Goal: Transaction & Acquisition: Subscribe to service/newsletter

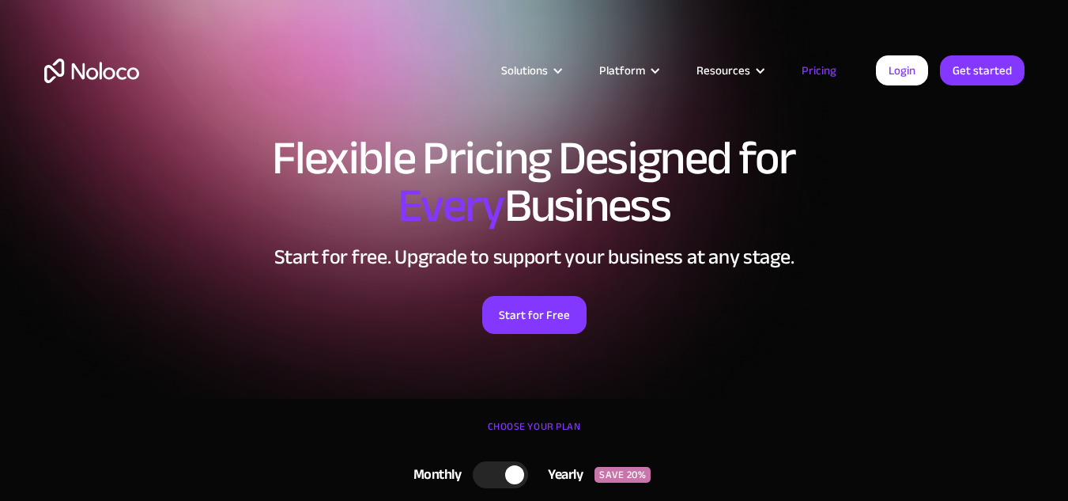
click at [558, 313] on link "Start for Free" at bounding box center [534, 315] width 104 height 38
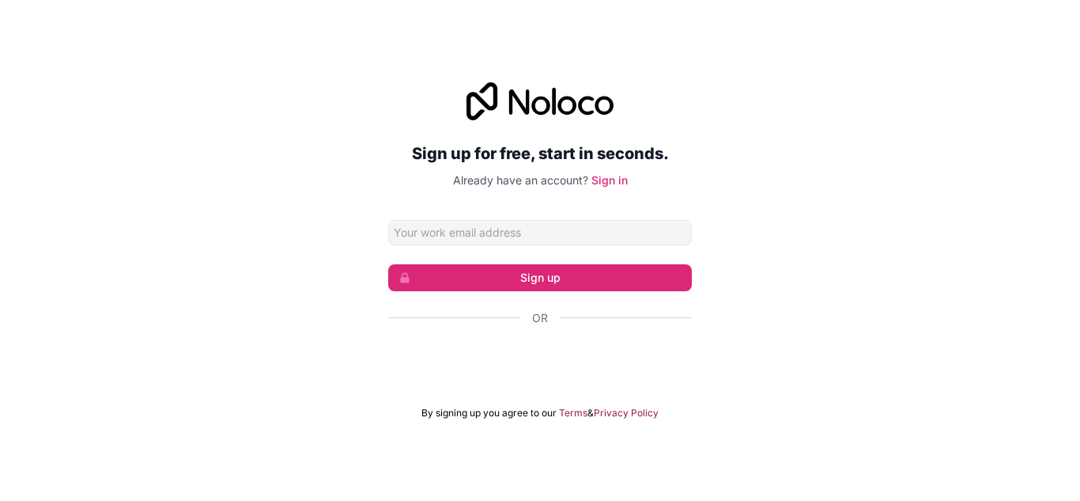
click at [519, 224] on input "Email address" at bounding box center [540, 232] width 304 height 25
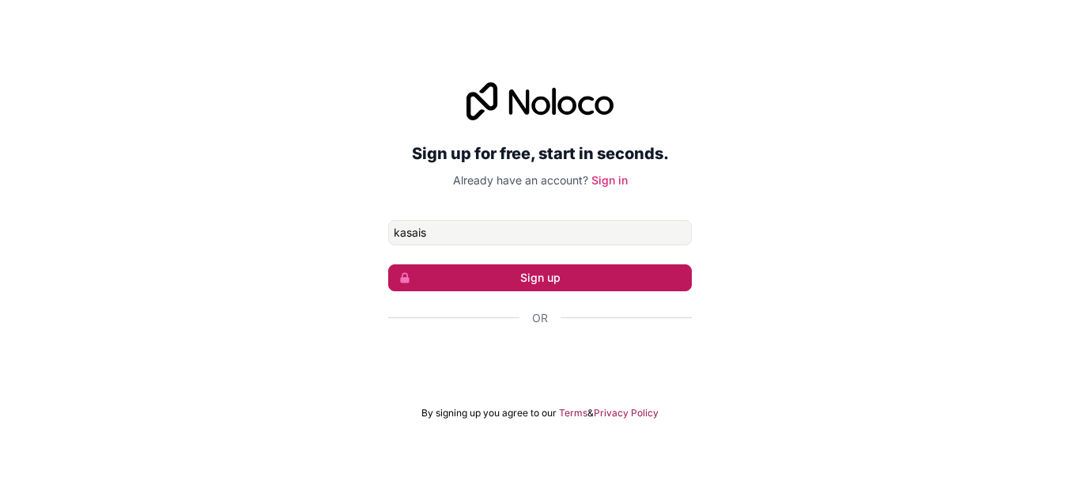
click at [513, 270] on button "Sign up" at bounding box center [540, 277] width 304 height 27
type input "kasais0726"
click at [481, 276] on button "Sign up" at bounding box center [540, 277] width 304 height 27
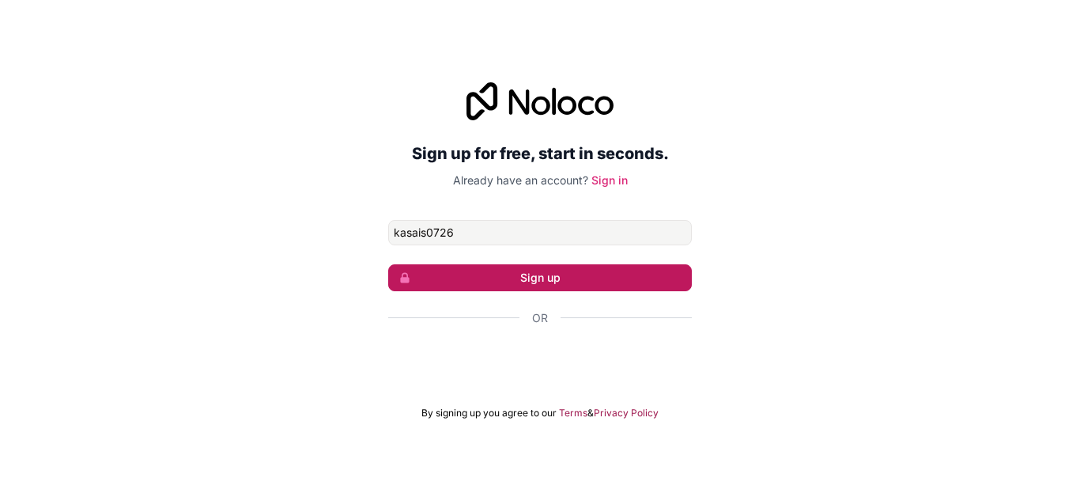
click at [481, 276] on button "Sign up" at bounding box center [540, 277] width 304 height 27
